Goal: Find specific page/section: Find specific page/section

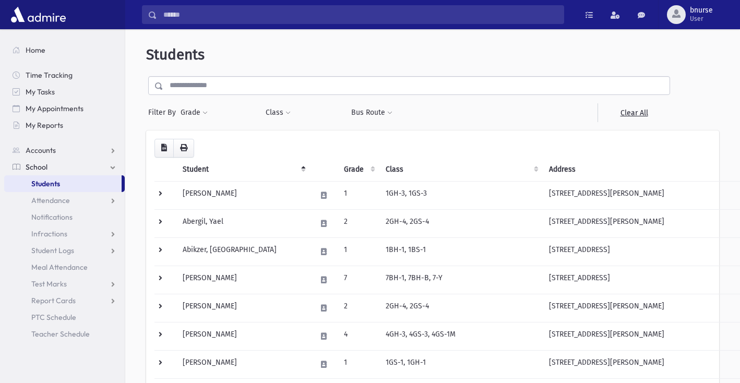
click at [187, 86] on input "text" at bounding box center [416, 85] width 506 height 19
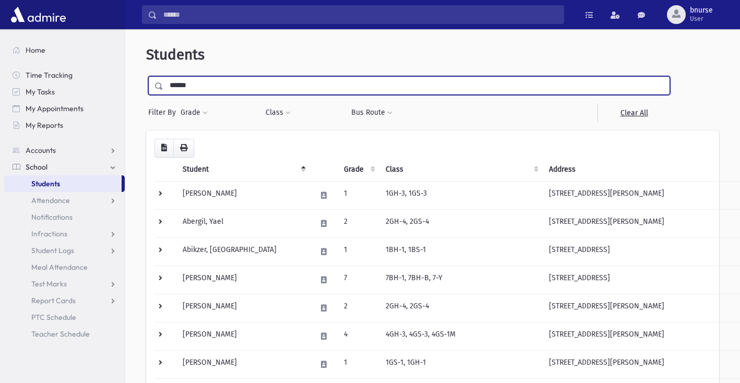
type input "******"
click at [146, 76] on input "submit" at bounding box center [160, 83] width 29 height 14
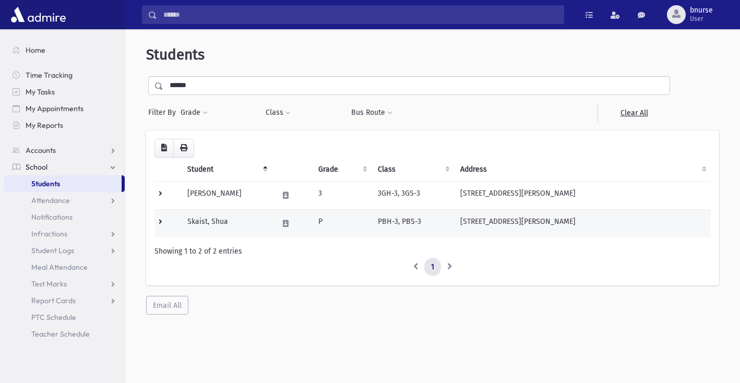
click at [228, 225] on td "Skaist, Shua" at bounding box center [226, 223] width 91 height 28
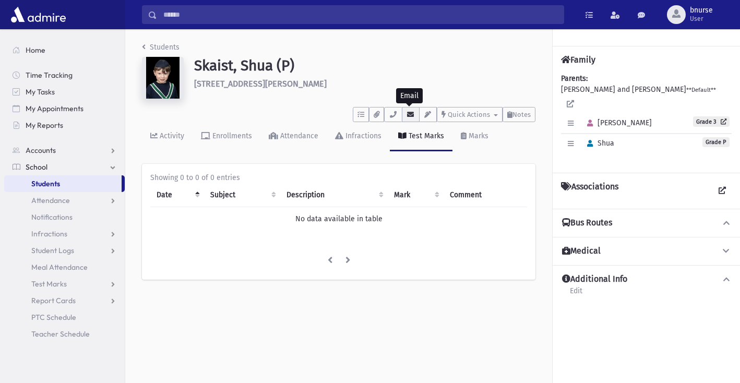
click at [407, 114] on icon "button" at bounding box center [411, 114] width 8 height 7
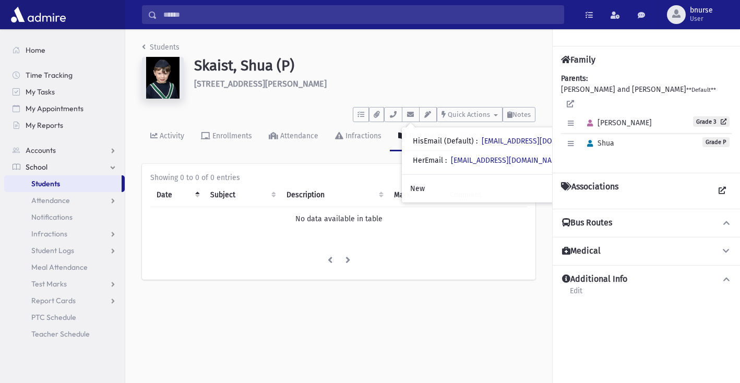
click at [65, 186] on link "Students" at bounding box center [62, 183] width 117 height 17
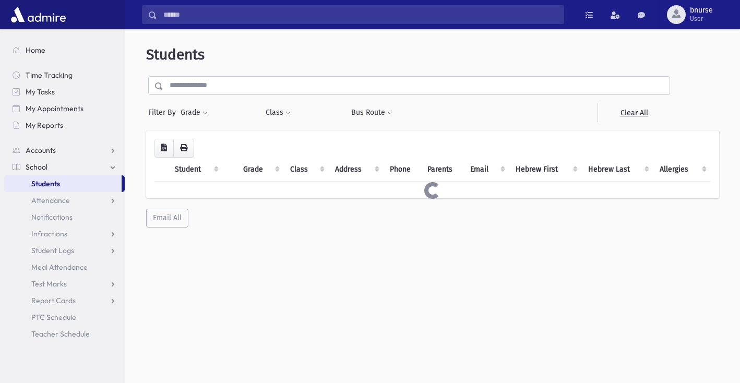
click at [191, 85] on input "text" at bounding box center [416, 85] width 506 height 19
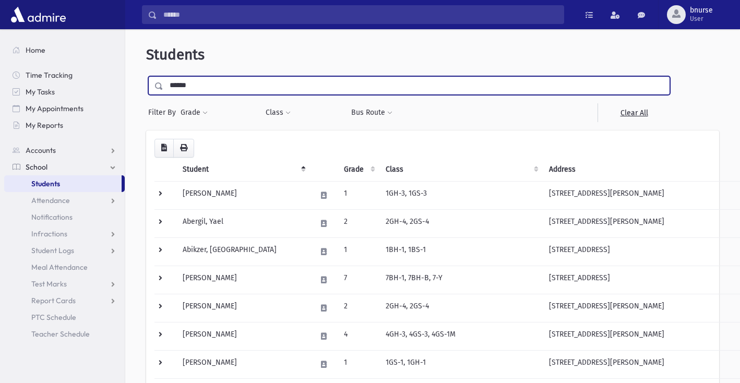
type input "******"
click at [146, 76] on input "submit" at bounding box center [160, 83] width 29 height 14
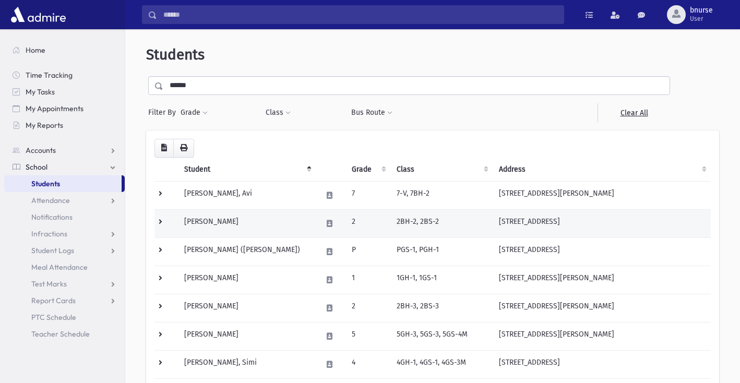
click at [211, 227] on td "Pollak, Ephraim" at bounding box center [247, 223] width 138 height 28
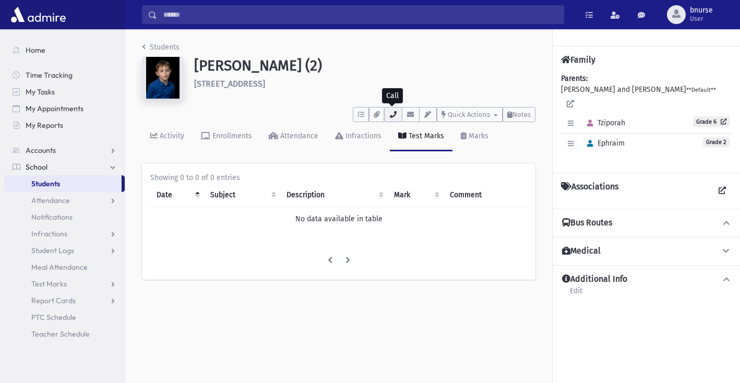
click at [393, 110] on button "button" at bounding box center [393, 114] width 18 height 15
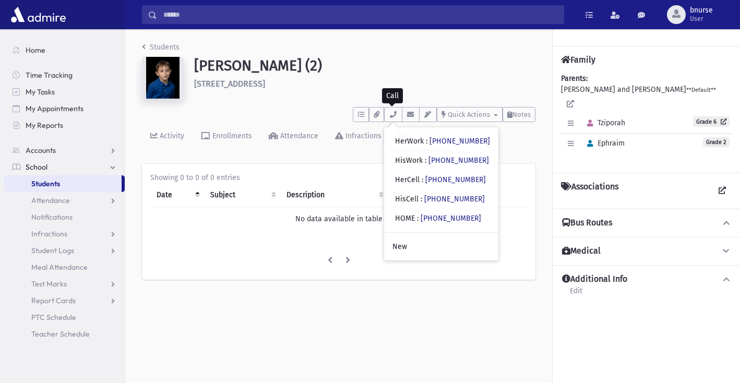
click at [47, 189] on link "Students" at bounding box center [62, 183] width 117 height 17
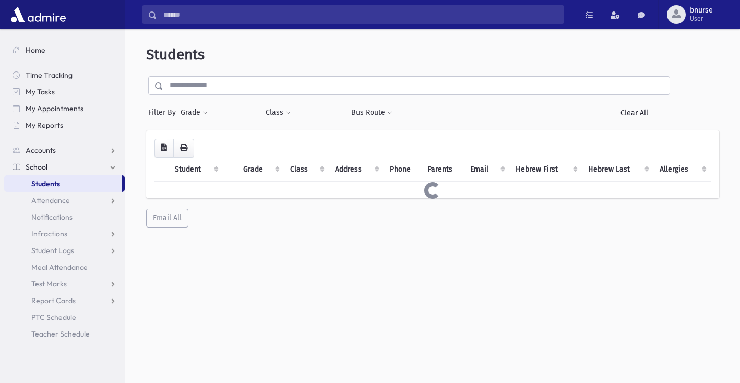
click at [209, 89] on input "text" at bounding box center [416, 85] width 506 height 19
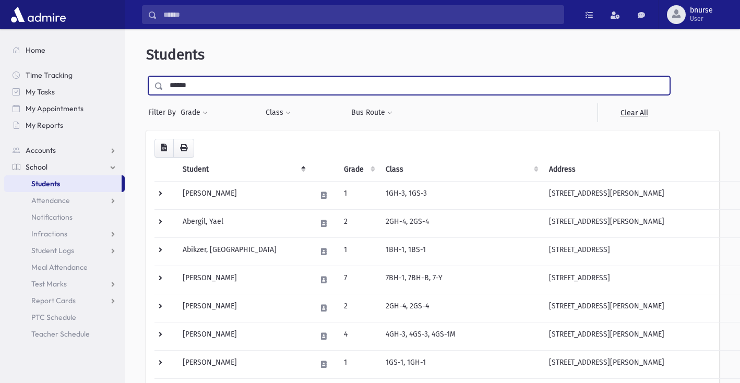
type input "******"
click at [146, 76] on input "submit" at bounding box center [160, 83] width 29 height 14
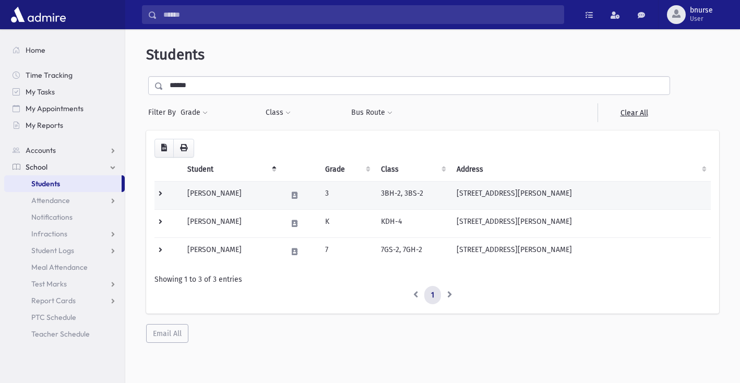
click at [225, 196] on td "[PERSON_NAME]" at bounding box center [231, 195] width 100 height 28
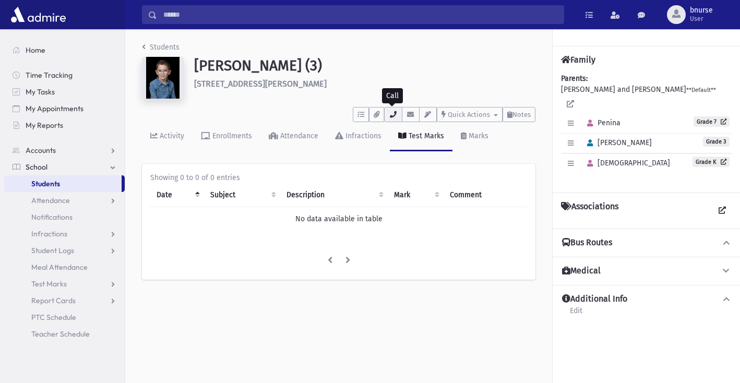
click at [400, 116] on button "button" at bounding box center [393, 114] width 18 height 15
